Goal: Information Seeking & Learning: Learn about a topic

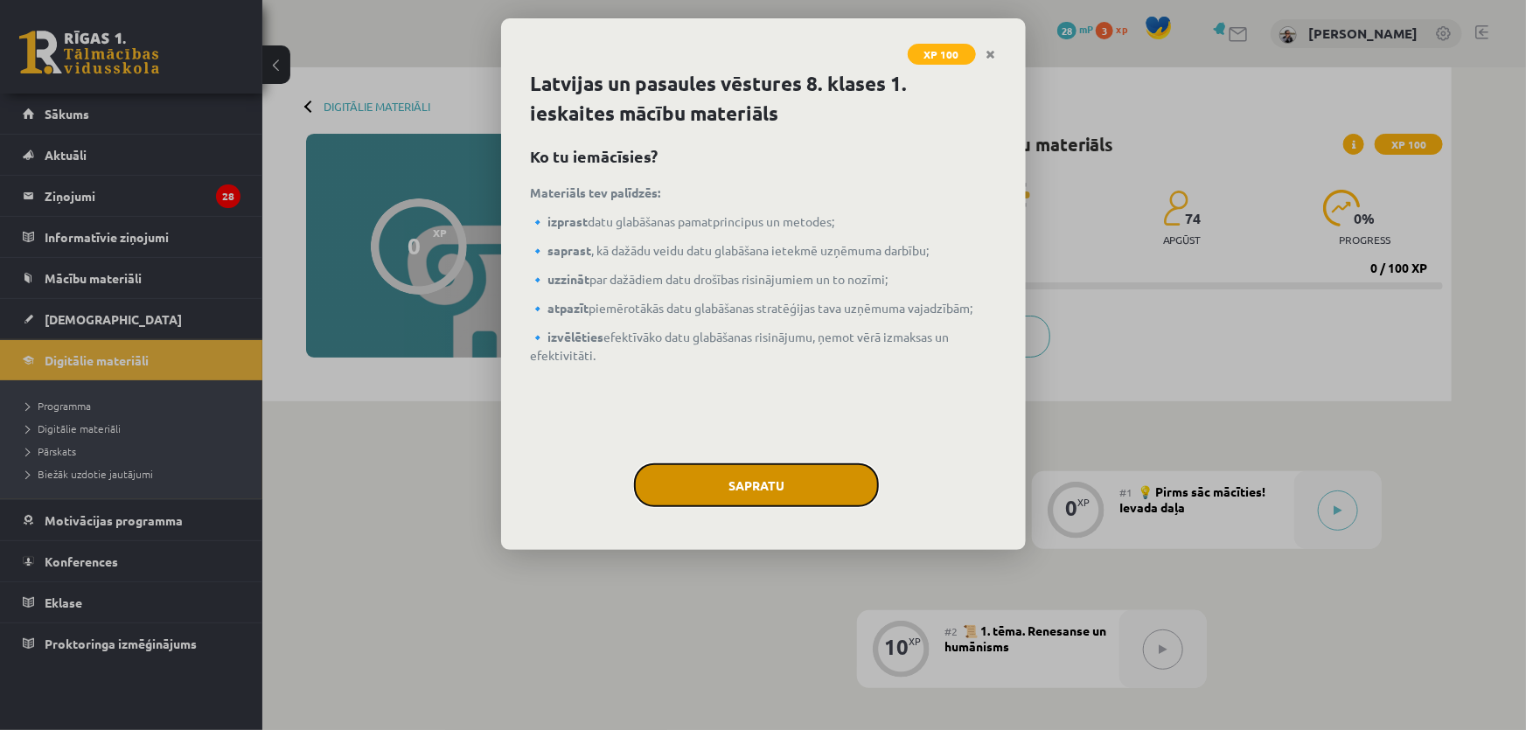
click at [804, 486] on button "Sapratu" at bounding box center [756, 486] width 245 height 44
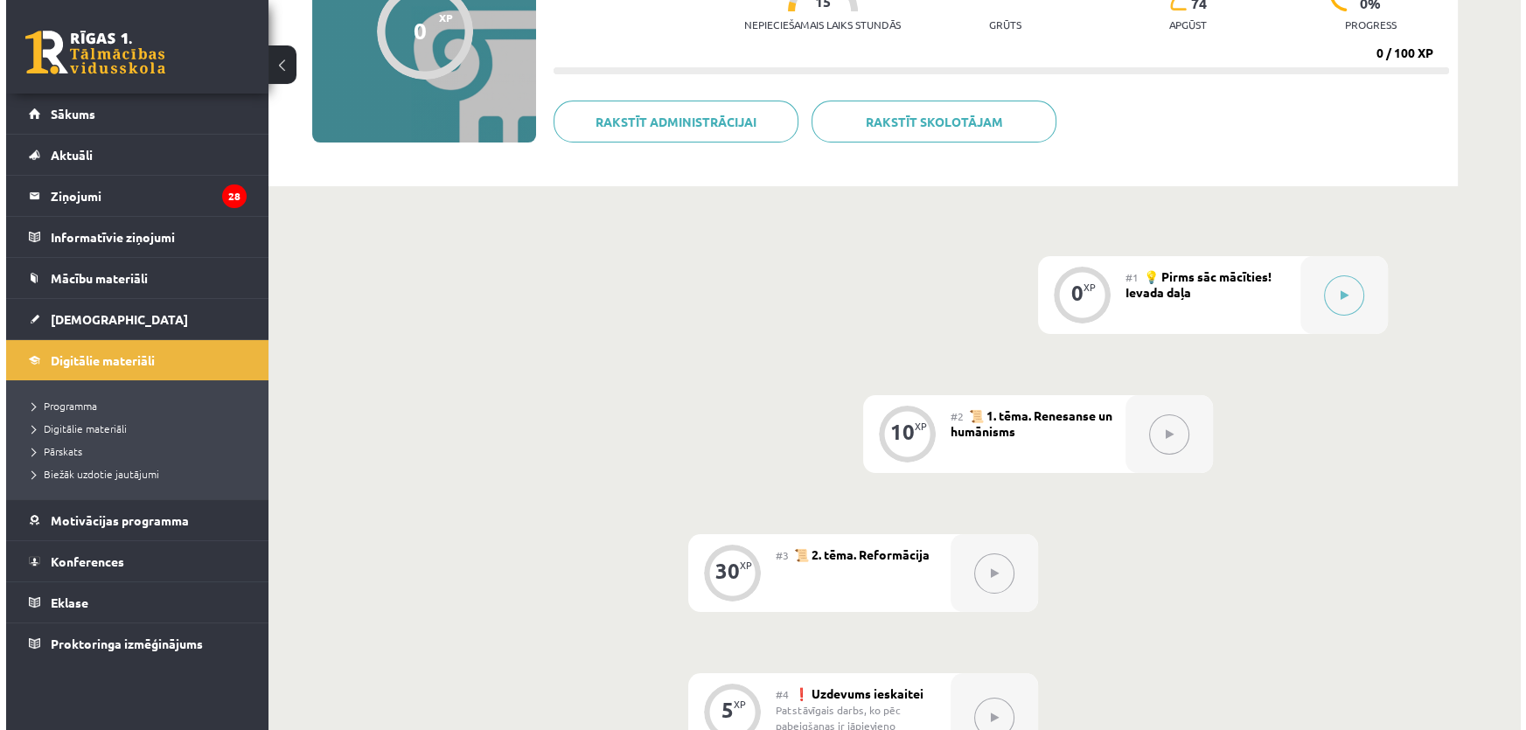
scroll to position [95, 0]
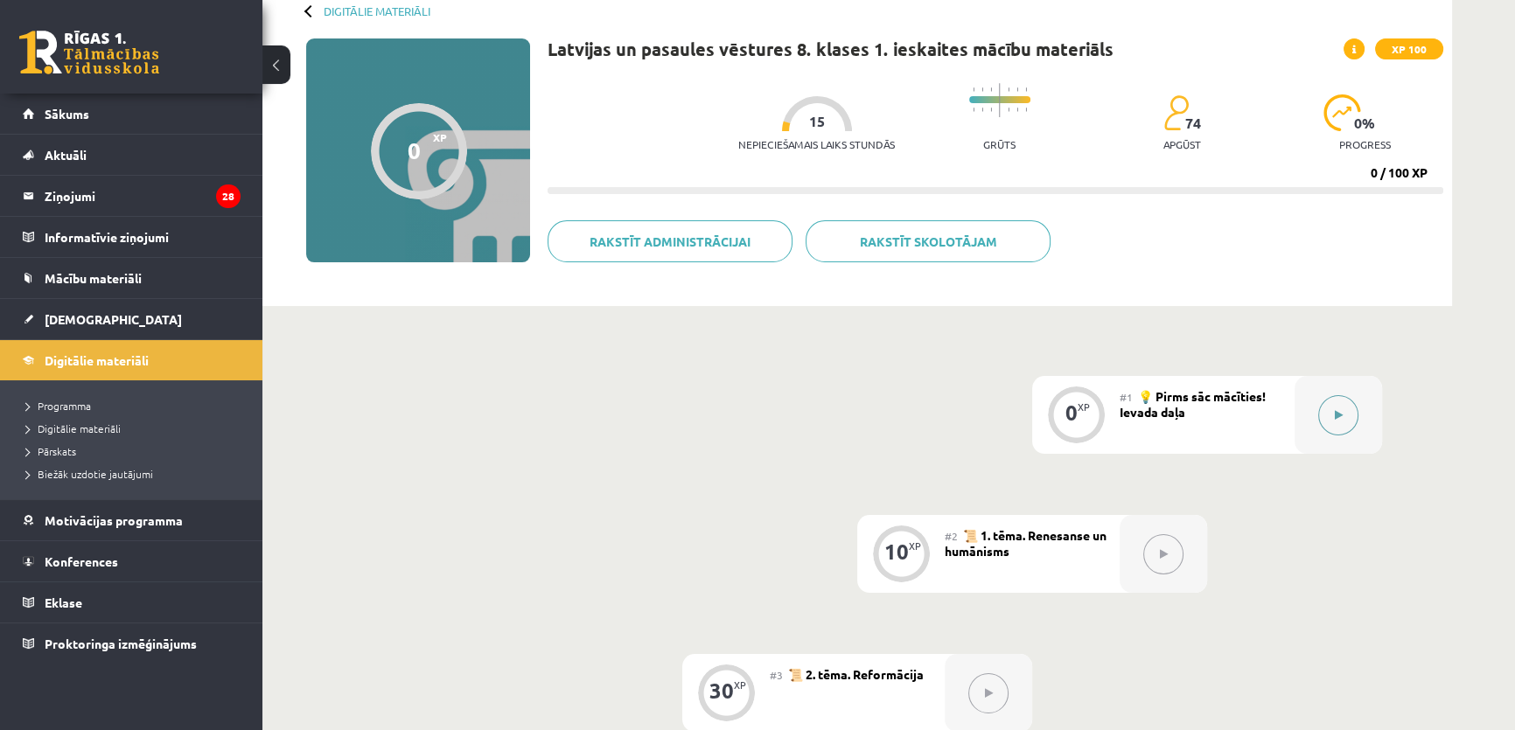
click at [1347, 415] on button at bounding box center [1338, 415] width 40 height 40
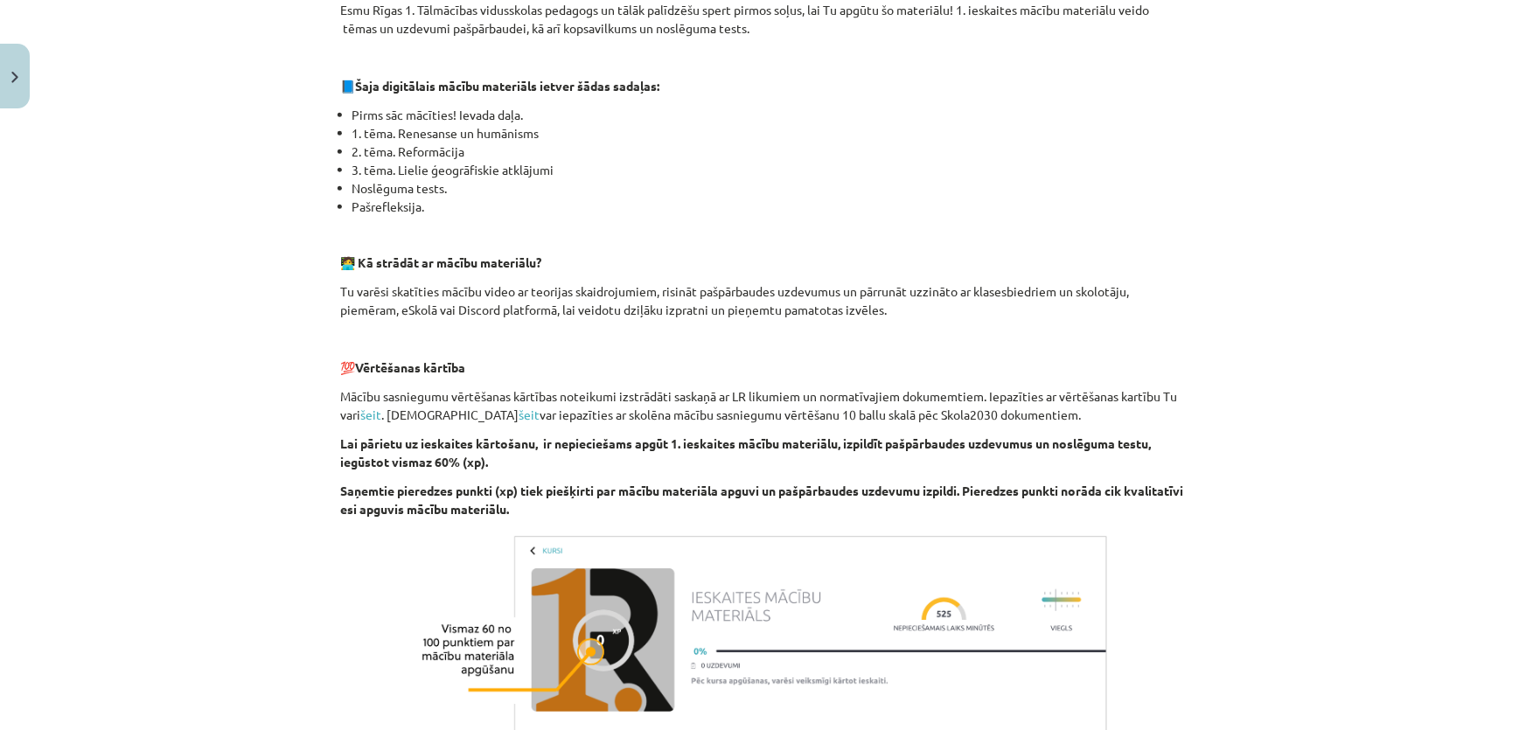
scroll to position [561, 0]
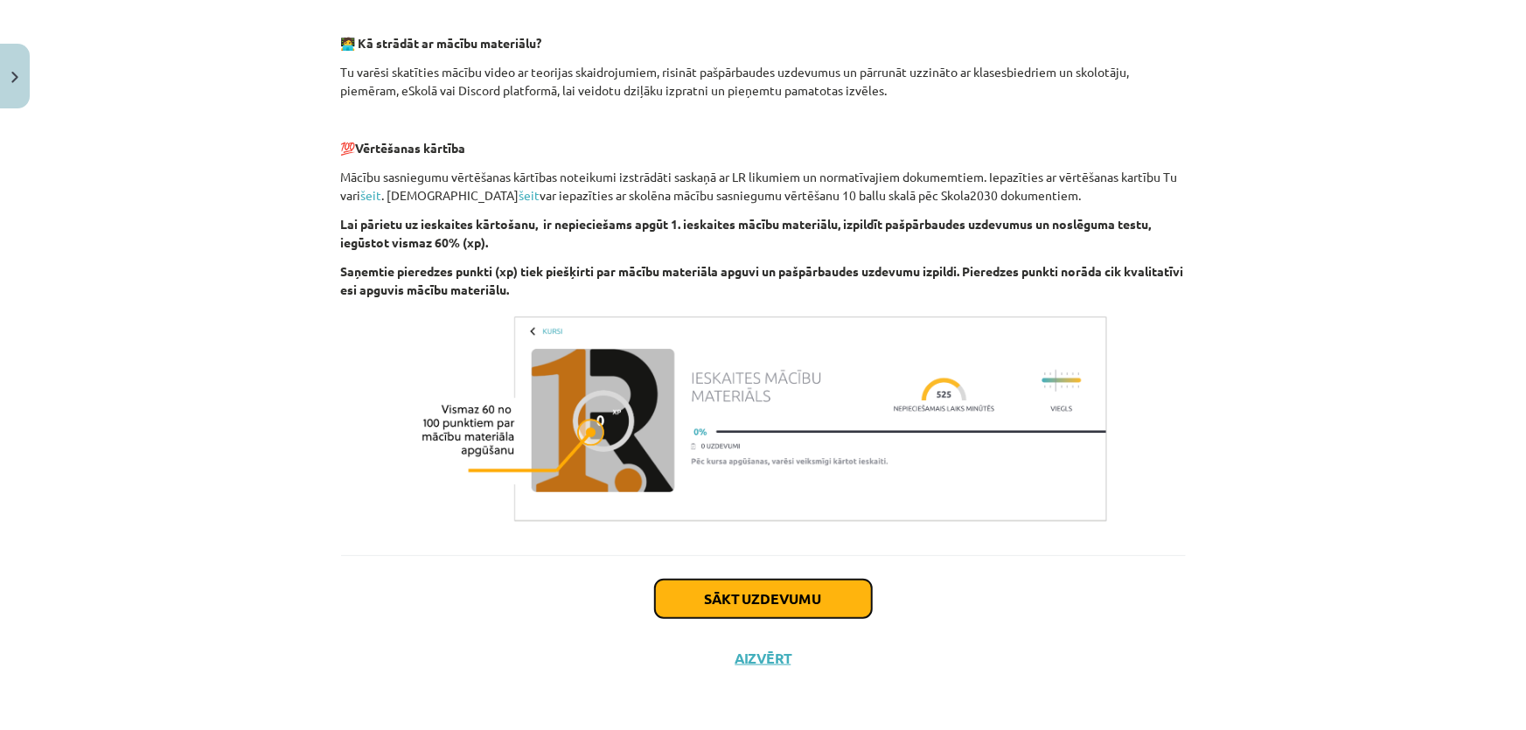
click at [816, 597] on button "Sākt uzdevumu" at bounding box center [763, 599] width 217 height 38
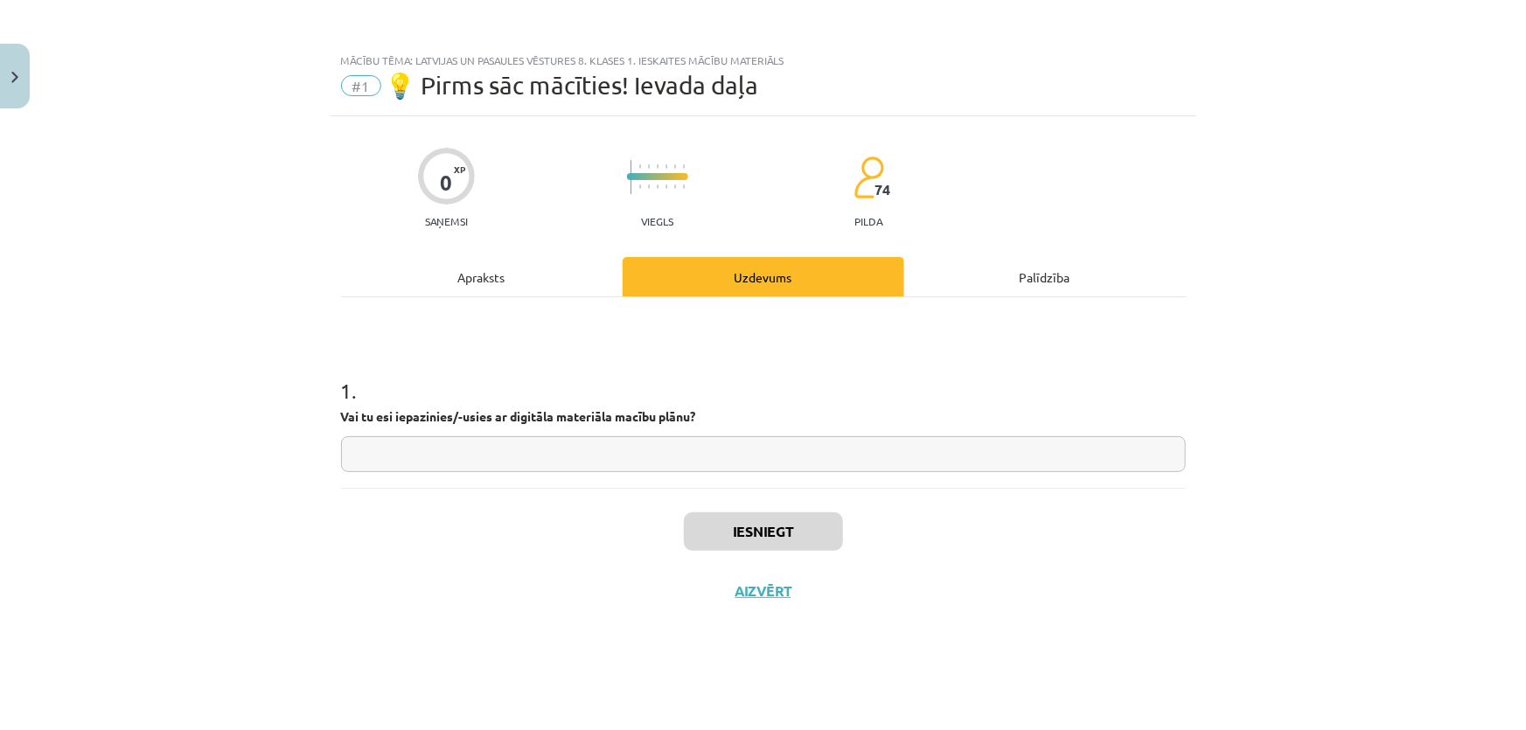
click at [700, 450] on input "text" at bounding box center [763, 455] width 845 height 36
type input "*"
click at [764, 527] on button "Iesniegt" at bounding box center [763, 532] width 159 height 38
click at [814, 597] on button "Nākamā nodarbība" at bounding box center [763, 603] width 171 height 40
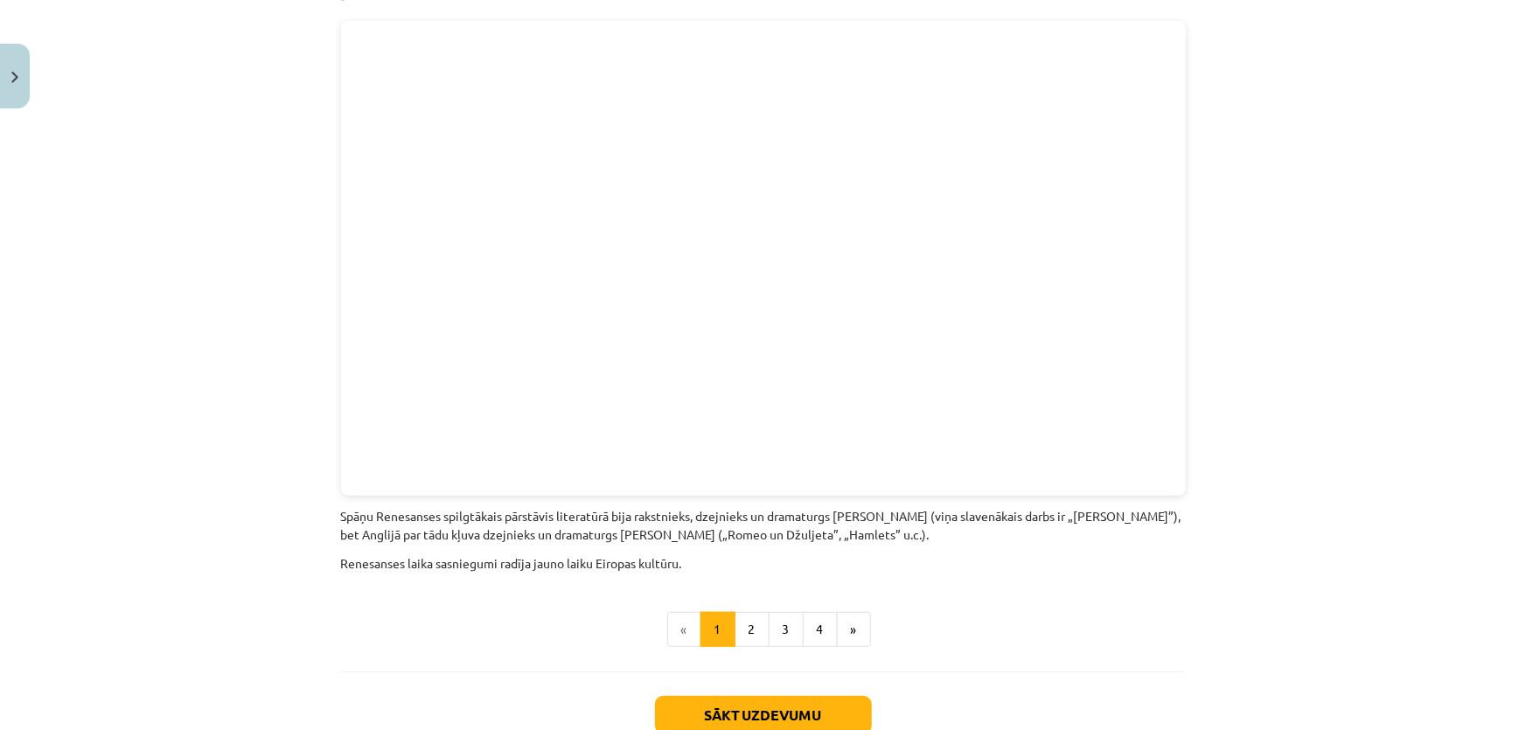
scroll to position [3782, 0]
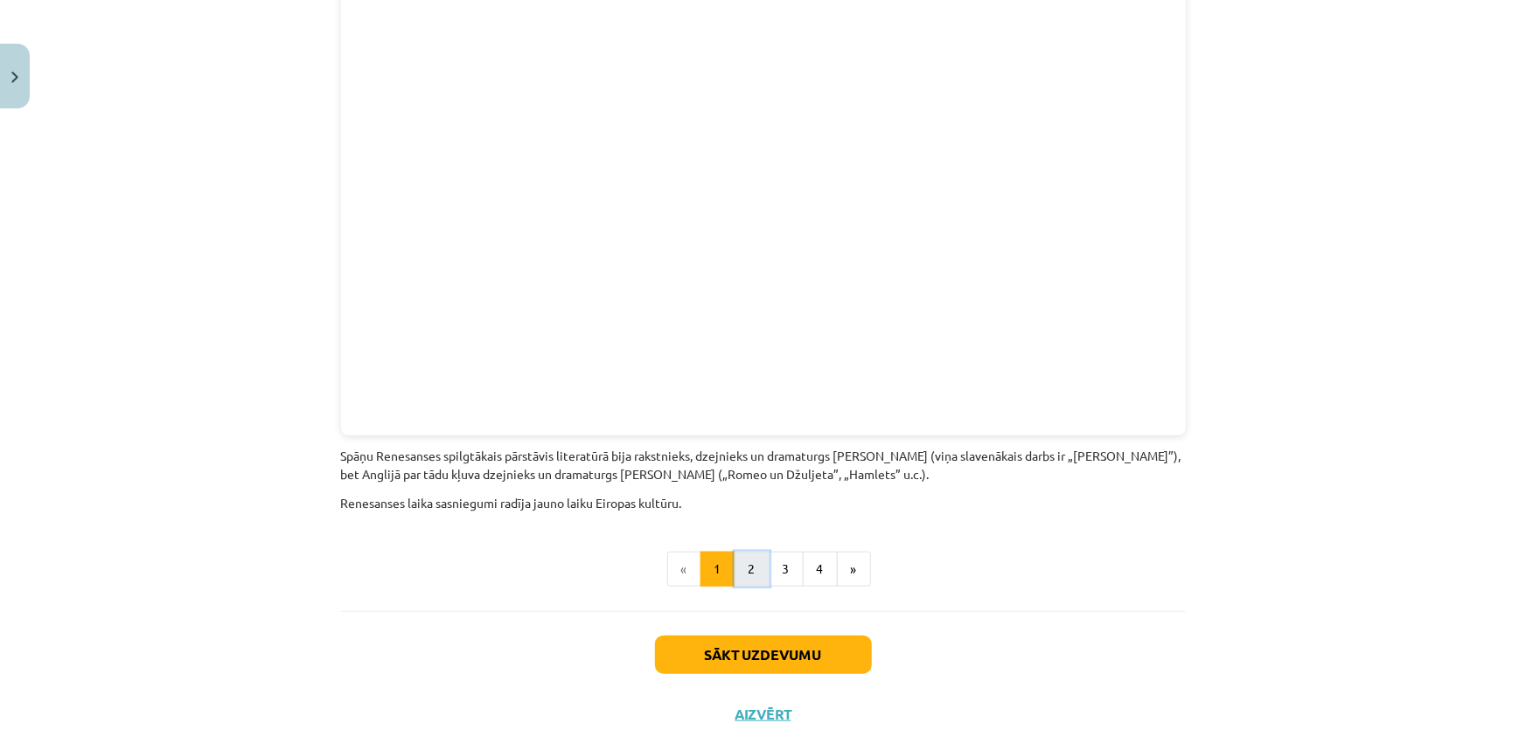
click at [744, 552] on button "2" at bounding box center [752, 569] width 35 height 35
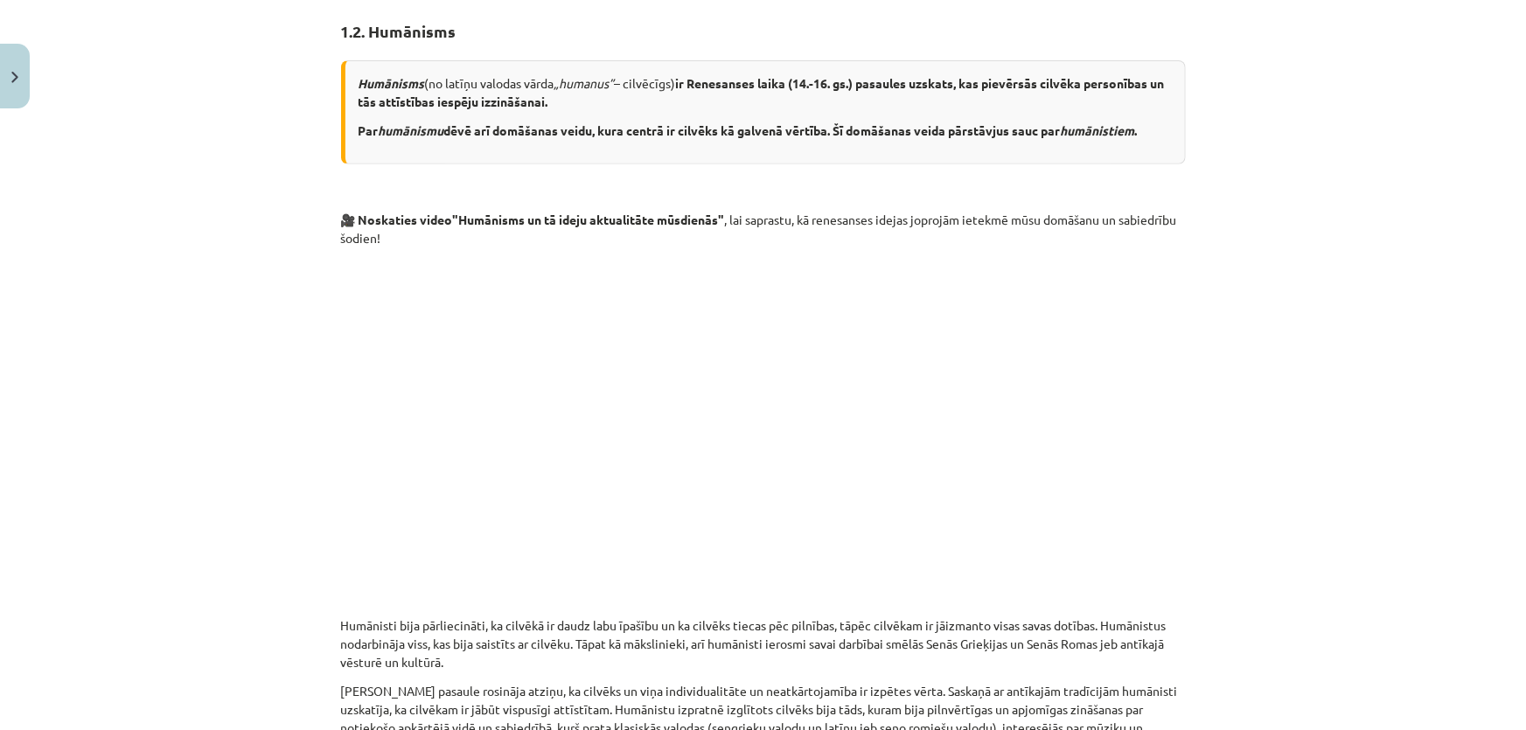
scroll to position [0, 0]
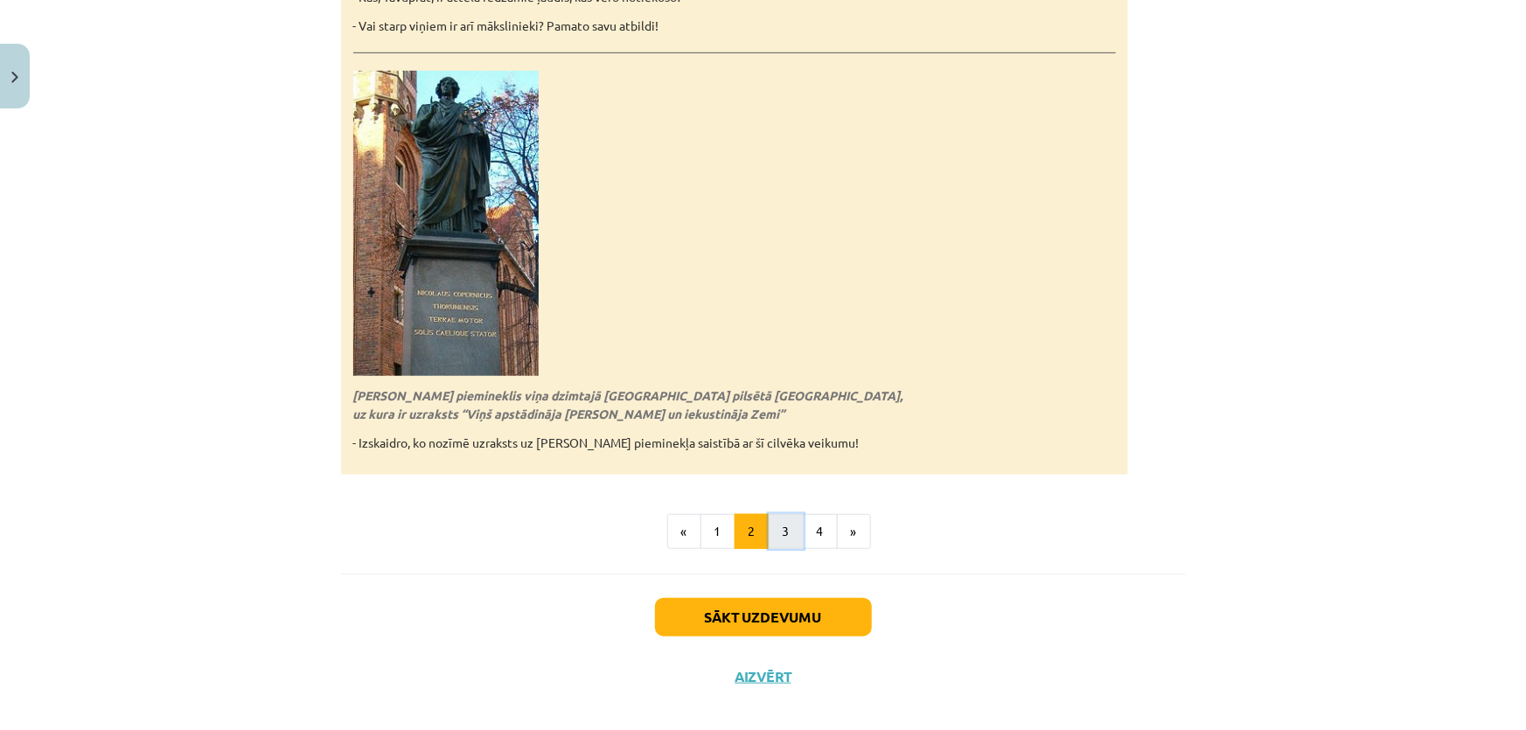
click at [771, 514] on button "3" at bounding box center [786, 531] width 35 height 35
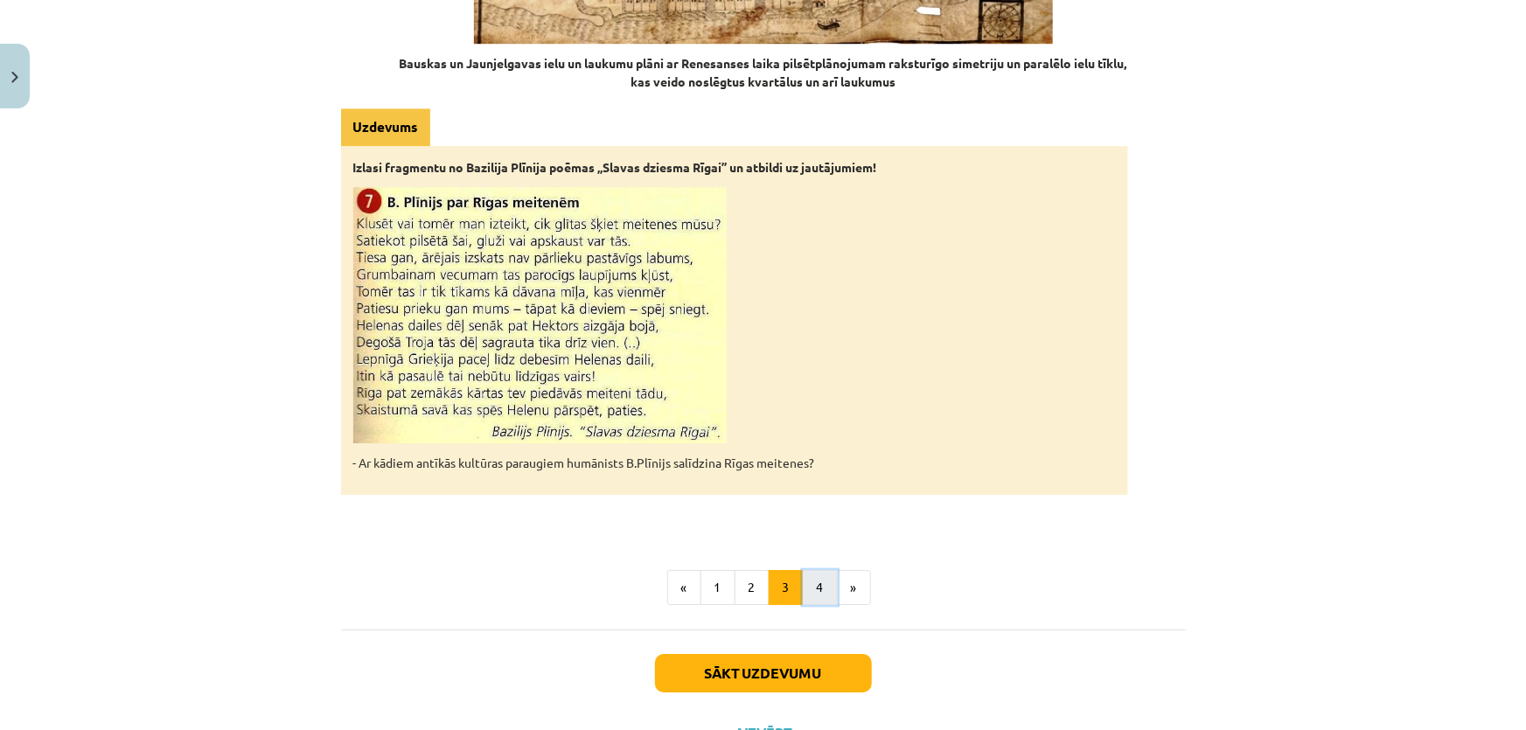
click at [821, 570] on button "4" at bounding box center [820, 587] width 35 height 35
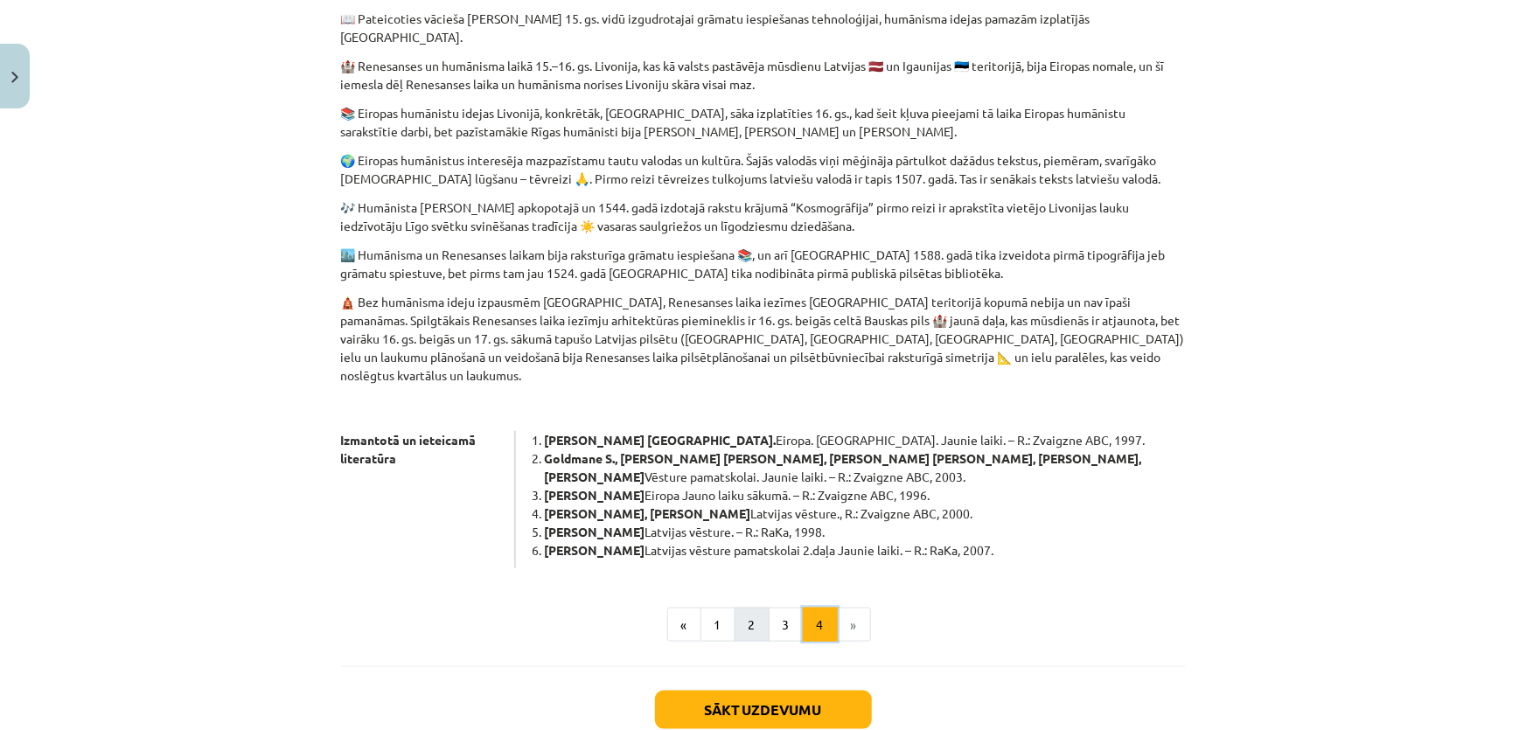
scroll to position [802, 0]
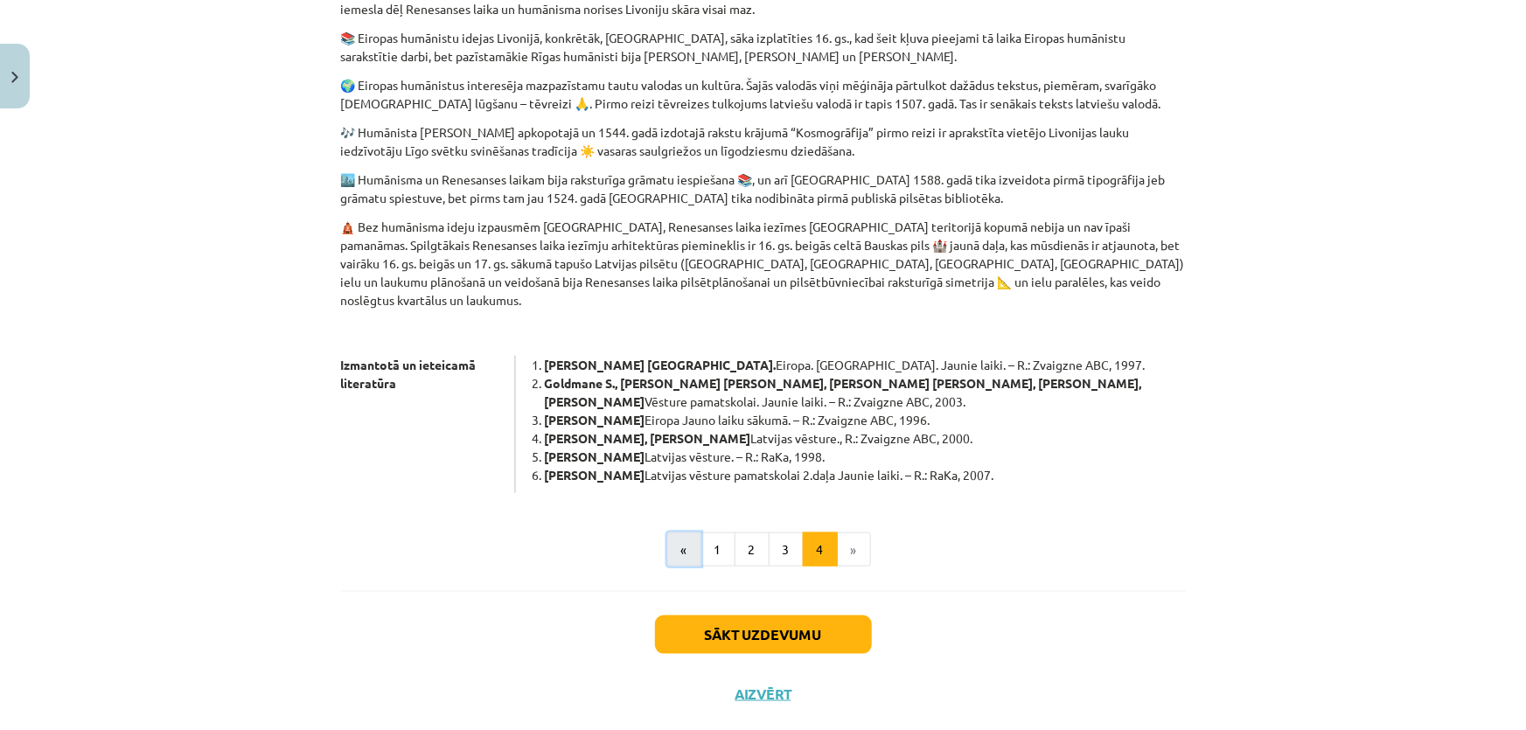
click at [688, 533] on button "«" at bounding box center [684, 550] width 34 height 35
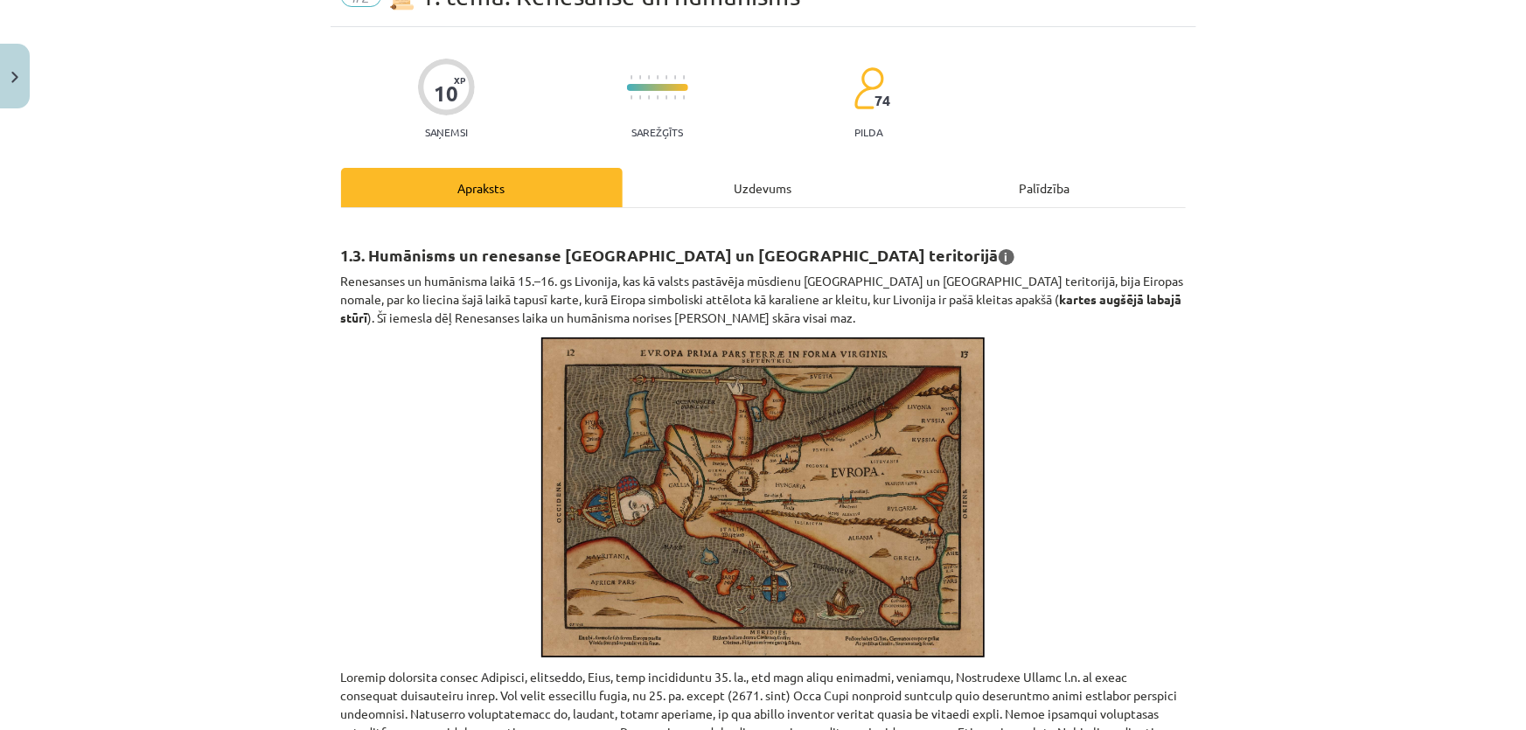
scroll to position [0, 0]
